Goal: Check status: Check status

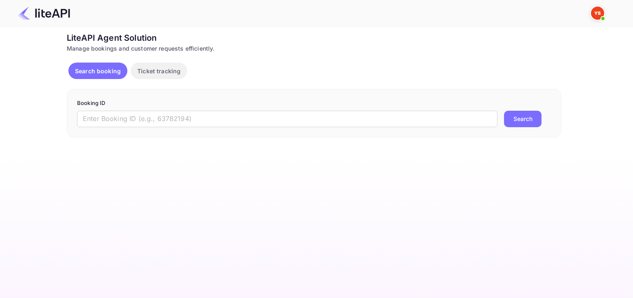
click at [165, 130] on div "Booking ID ​ Search" at bounding box center [314, 113] width 494 height 49
click at [165, 120] on input "text" at bounding box center [287, 119] width 420 height 16
click at [166, 110] on form "Booking ID ​ Search" at bounding box center [314, 113] width 474 height 28
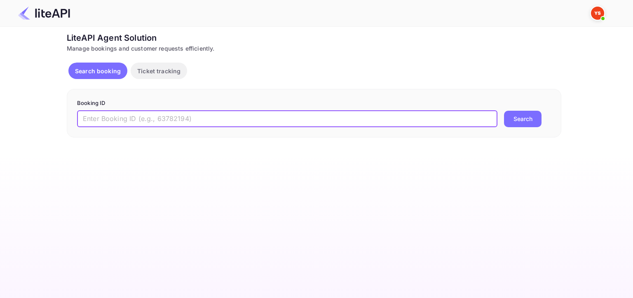
click at [163, 118] on input "text" at bounding box center [287, 119] width 420 height 16
paste input "YA-4805-8321-7182"
click at [504, 111] on button "Search" at bounding box center [522, 119] width 37 height 16
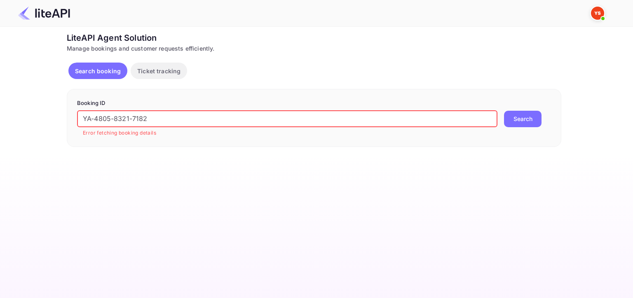
click at [192, 115] on input "YA-4805-8321-7182" at bounding box center [287, 119] width 420 height 16
paste input "7940646"
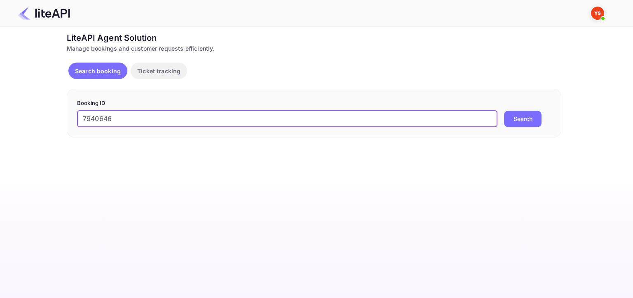
type input "7940646"
click at [504, 111] on button "Search" at bounding box center [522, 119] width 37 height 16
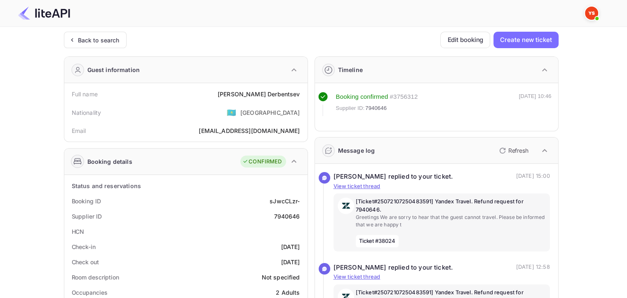
drag, startPoint x: 592, startPoint y: 212, endPoint x: 587, endPoint y: 212, distance: 5.8
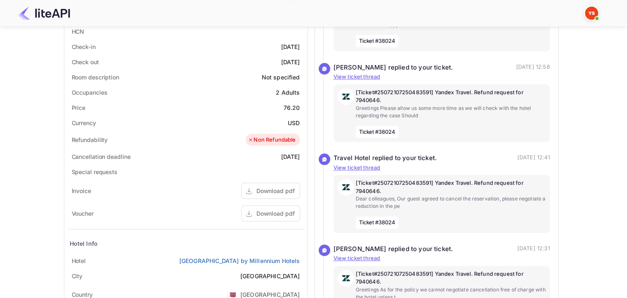
scroll to position [247, 0]
